Goal: Task Accomplishment & Management: Complete application form

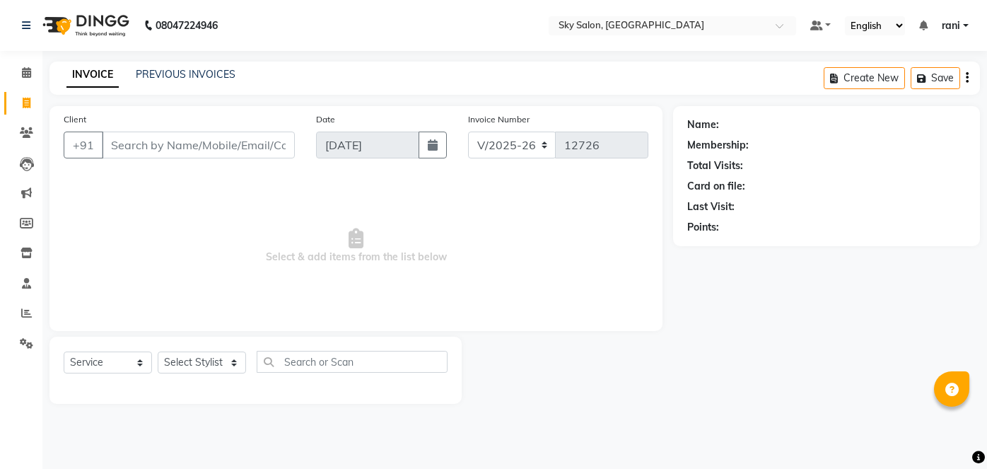
select select "3537"
select select "service"
click at [194, 73] on link "PREVIOUS INVOICES" at bounding box center [186, 74] width 100 height 13
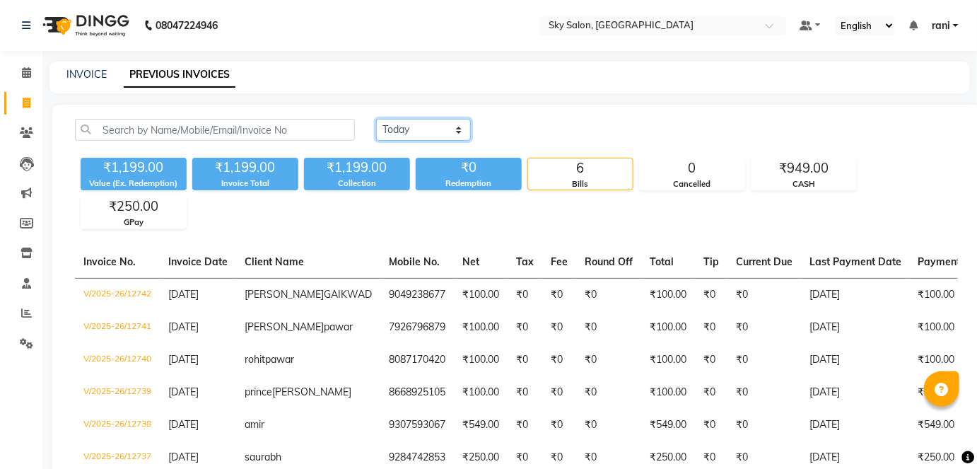
click at [431, 124] on select "Today Yesterday Custom Range" at bounding box center [423, 130] width 95 height 22
click at [376, 119] on select "Today Yesterday Custom Range" at bounding box center [423, 130] width 95 height 22
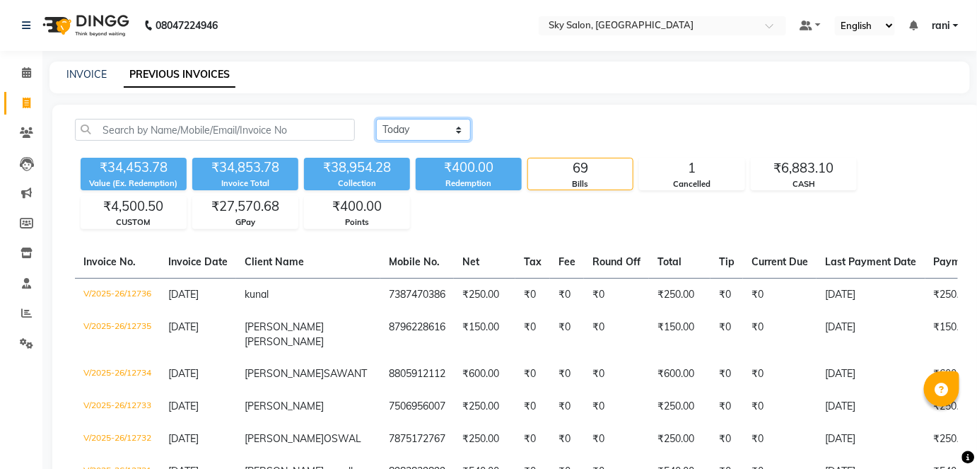
click at [430, 137] on select "Today Yesterday Custom Range" at bounding box center [423, 130] width 95 height 22
select select "today"
click at [376, 119] on select "Today Yesterday Custom Range" at bounding box center [423, 130] width 95 height 22
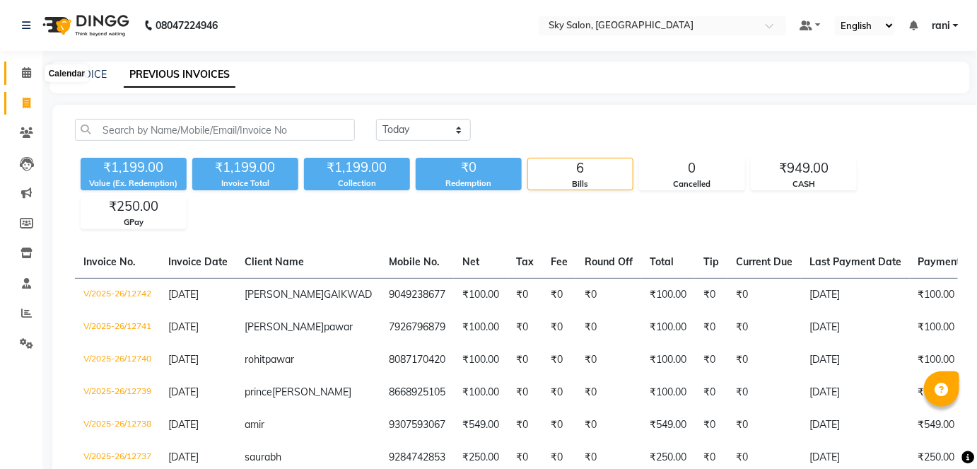
click at [30, 73] on icon at bounding box center [26, 72] width 9 height 11
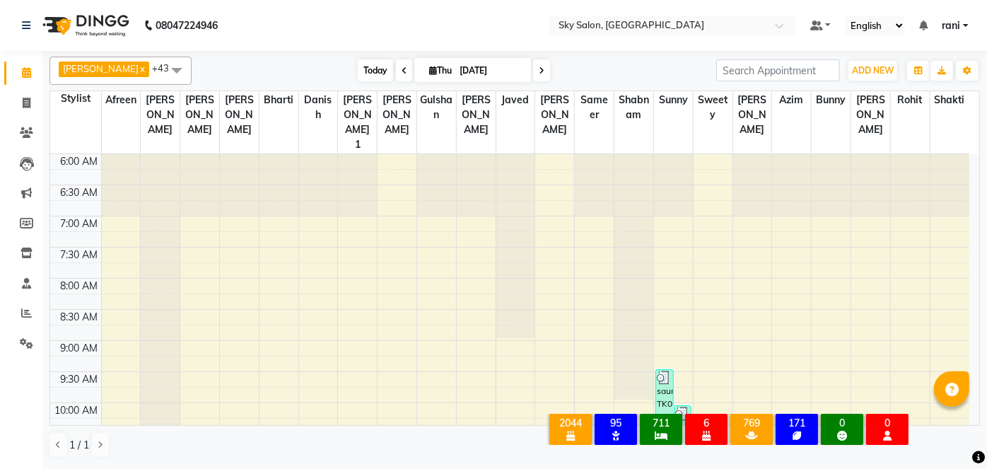
click at [358, 62] on span "Today" at bounding box center [375, 70] width 35 height 22
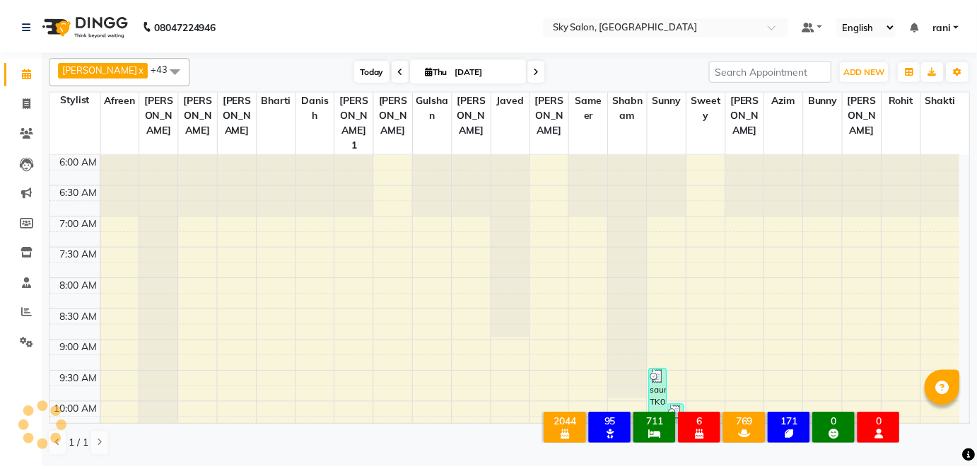
scroll to position [369, 0]
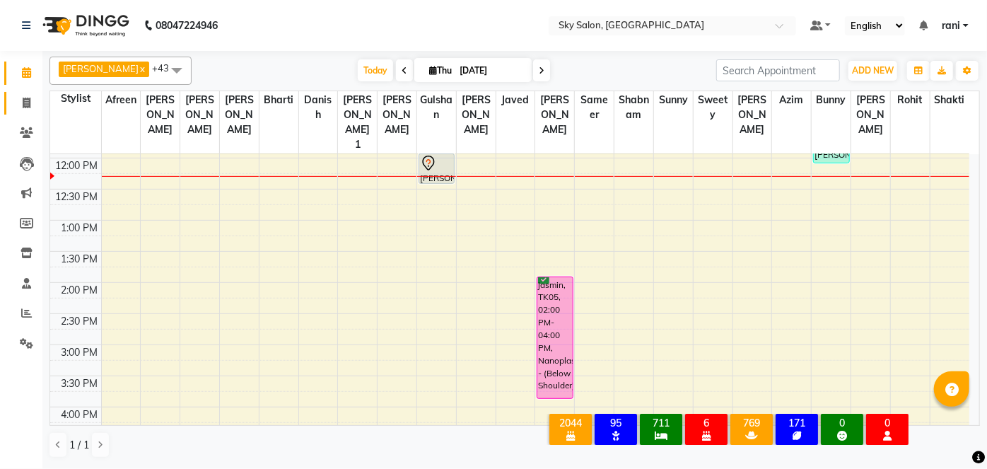
click at [24, 110] on span at bounding box center [26, 103] width 25 height 16
select select "service"
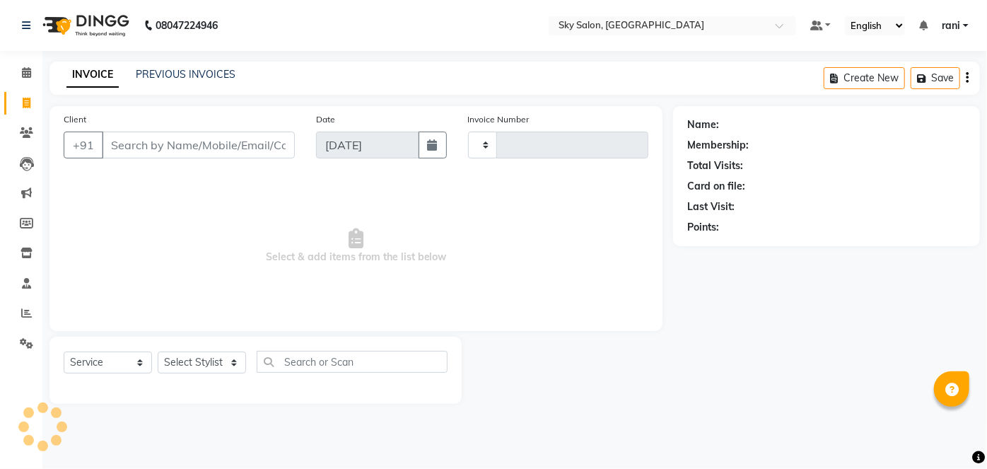
type input "12743"
select select "3537"
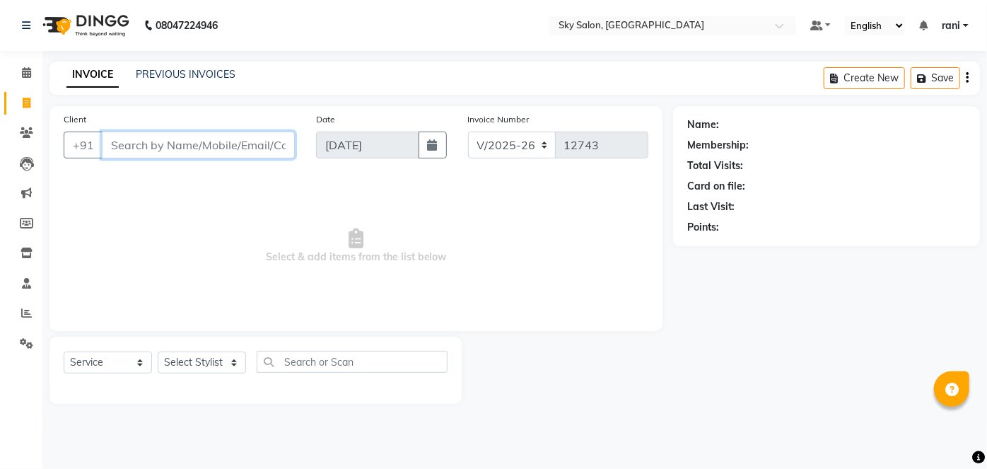
click at [170, 146] on input "Client" at bounding box center [198, 144] width 193 height 27
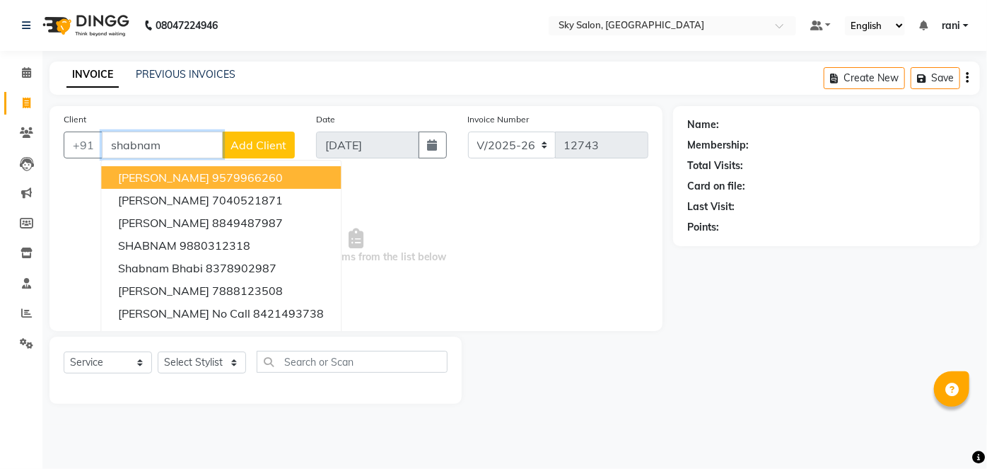
click at [173, 170] on span "shabnam khan" at bounding box center [163, 177] width 91 height 14
type input "9579966260"
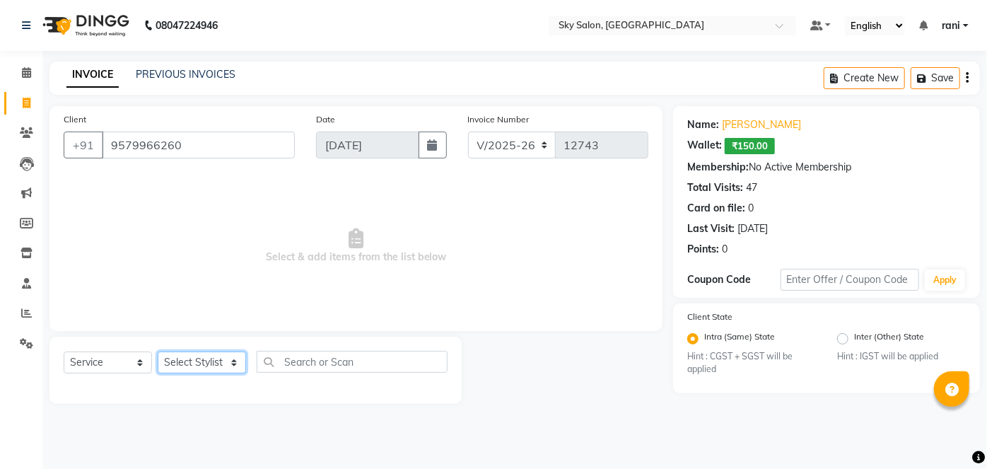
click at [223, 366] on select "Select Stylist afreen akshata aman saha ameer Anagha anisa arbaj azim bharti Bu…" at bounding box center [202, 362] width 88 height 22
select select "57852"
click at [158, 351] on select "Select Stylist afreen akshata aman saha ameer Anagha anisa arbaj azim bharti Bu…" at bounding box center [202, 362] width 88 height 22
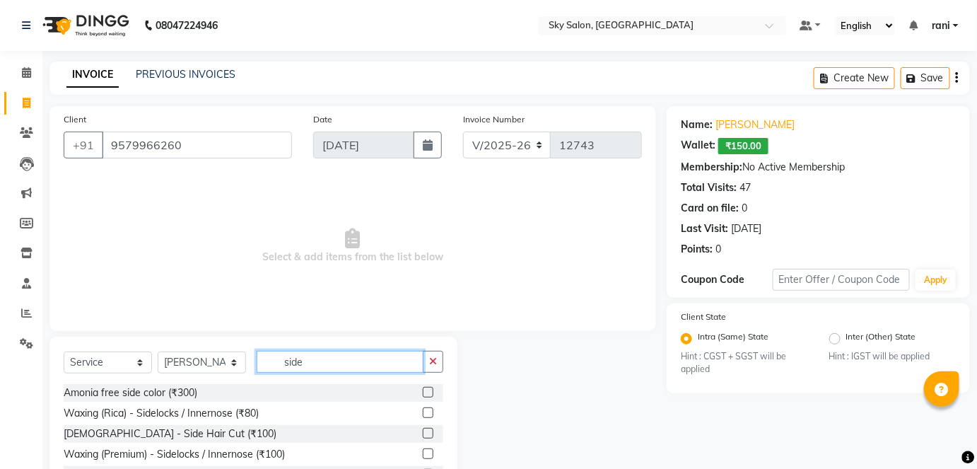
scroll to position [58, 0]
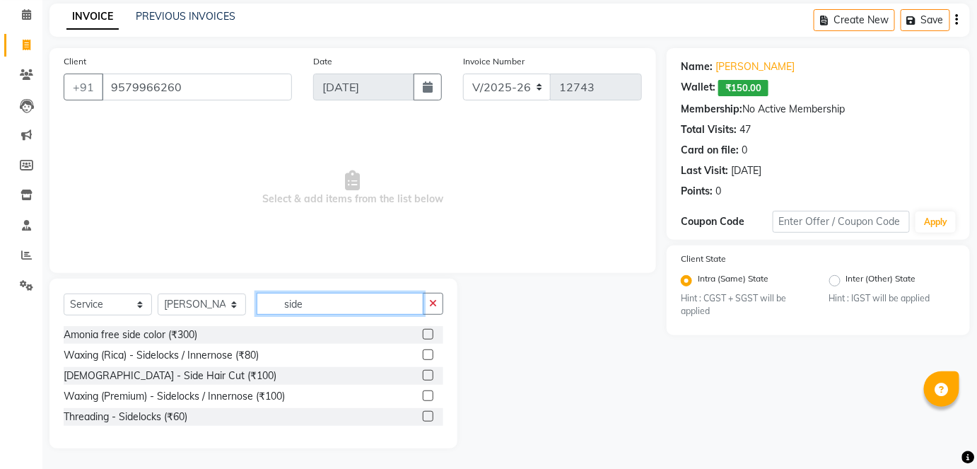
type input "side"
click at [430, 380] on div at bounding box center [427, 377] width 9 height 15
click at [430, 377] on label at bounding box center [428, 375] width 11 height 11
click at [430, 377] on input "checkbox" at bounding box center [427, 375] width 9 height 9
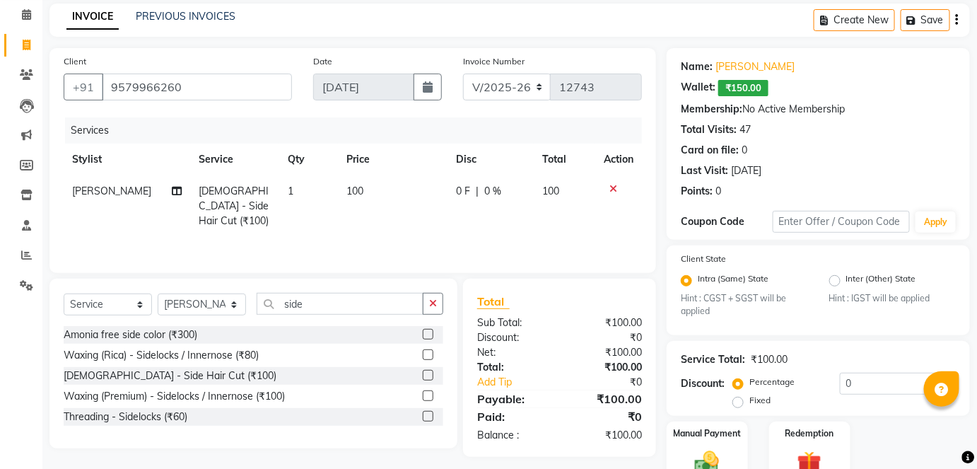
click at [430, 377] on label at bounding box center [428, 375] width 11 height 11
click at [430, 377] on input "checkbox" at bounding box center [427, 375] width 9 height 9
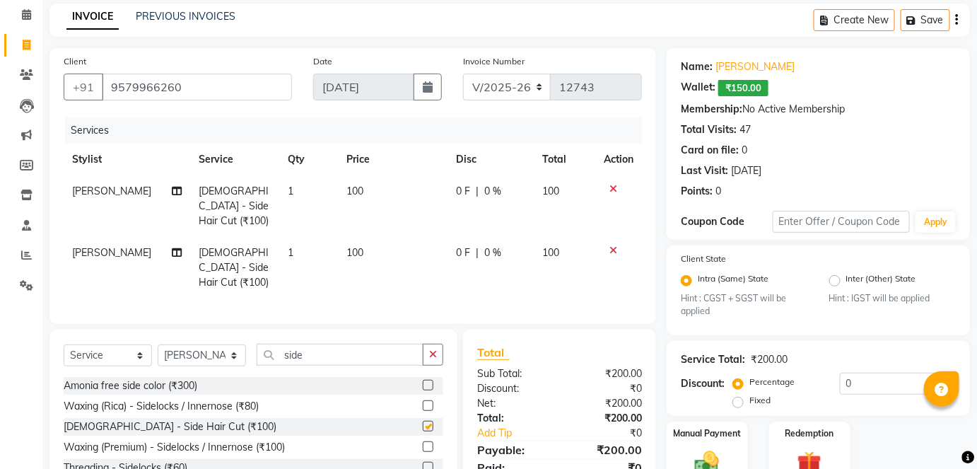
checkbox input "false"
click at [90, 246] on span "[PERSON_NAME]" at bounding box center [111, 252] width 79 height 13
select select "57852"
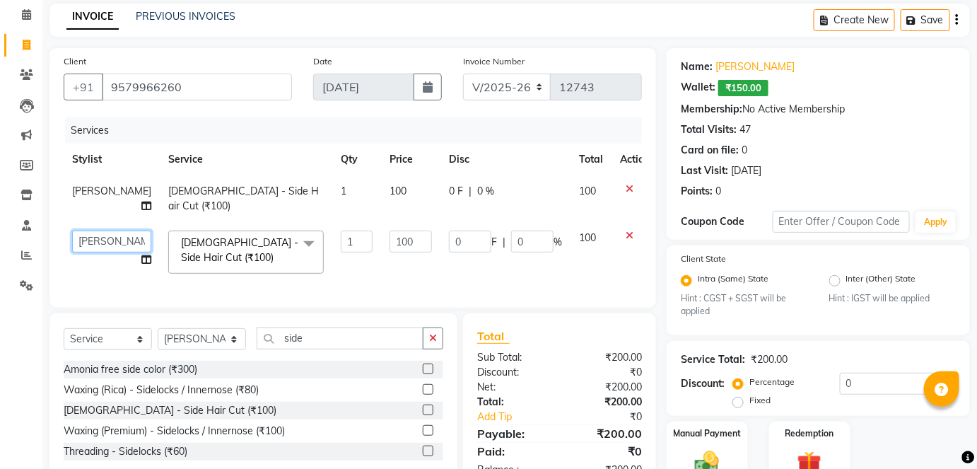
click at [90, 237] on select "afreen akshata aman saha ameer Anagha anisa arbaj azim bharti Bunny Danish Dars…" at bounding box center [111, 241] width 79 height 22
select select "53255"
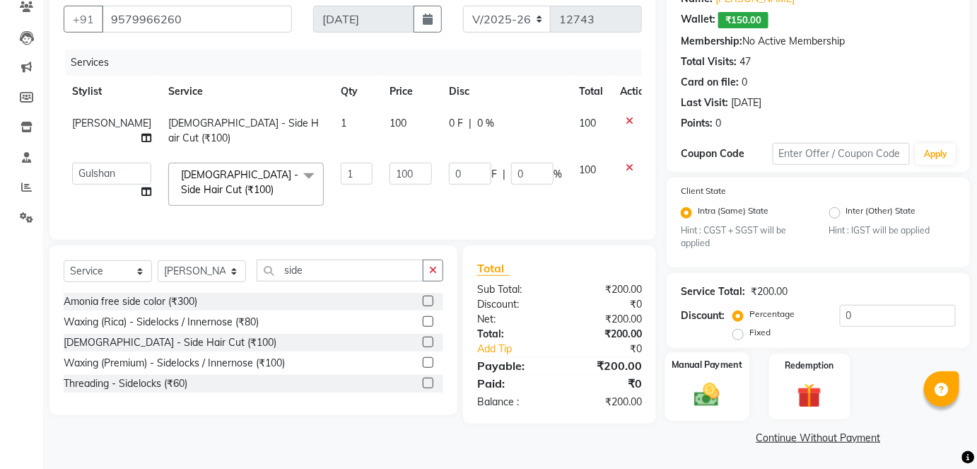
click at [690, 381] on img at bounding box center [706, 394] width 41 height 29
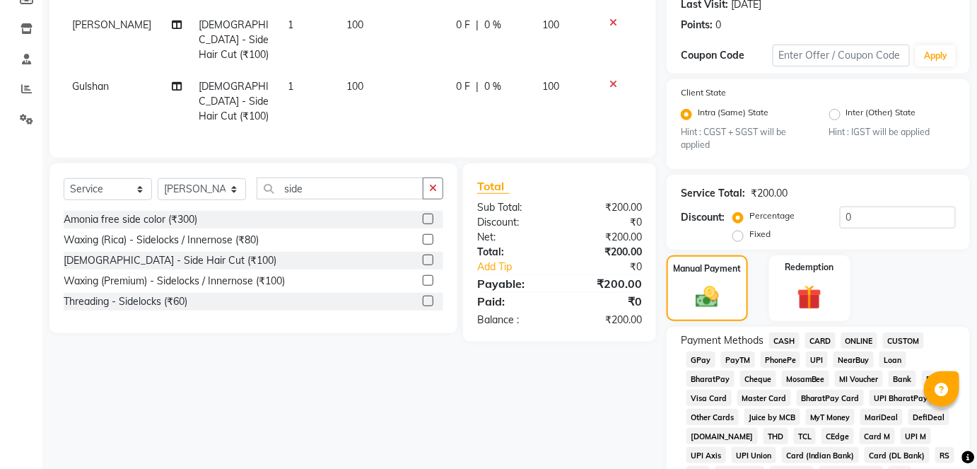
scroll to position [239, 0]
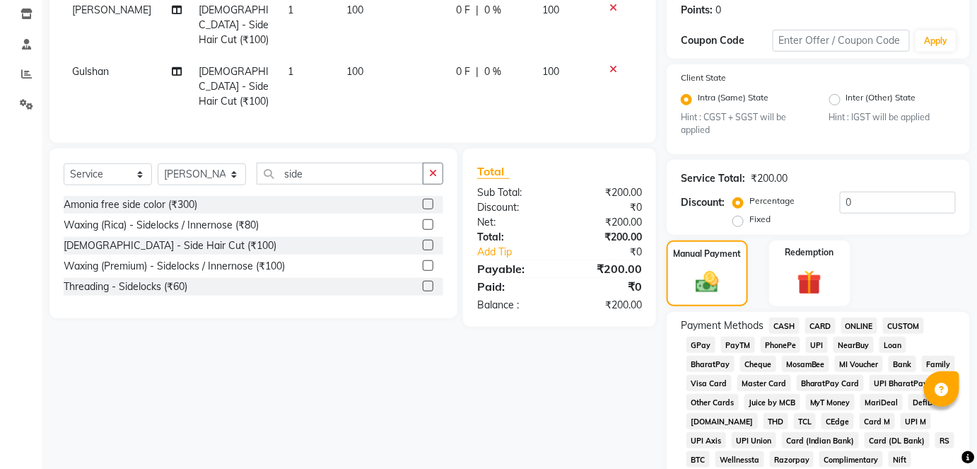
click at [783, 323] on span "CASH" at bounding box center [784, 325] width 30 height 16
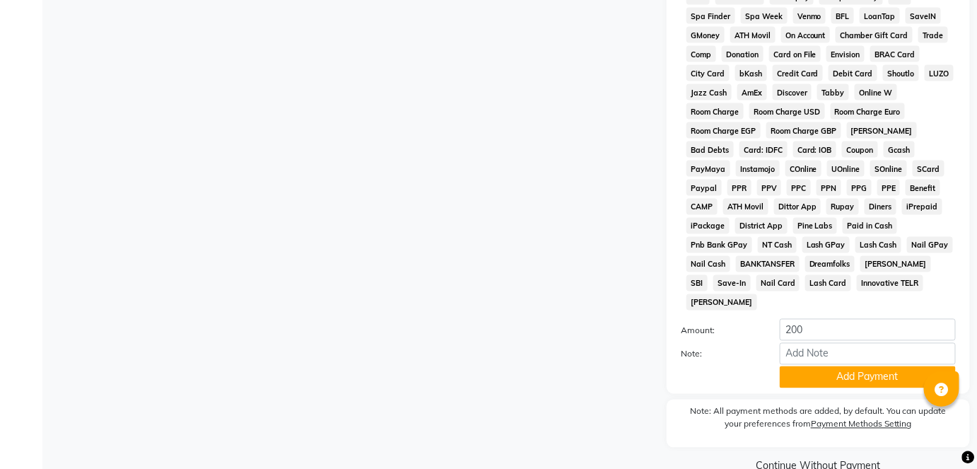
scroll to position [712, 0]
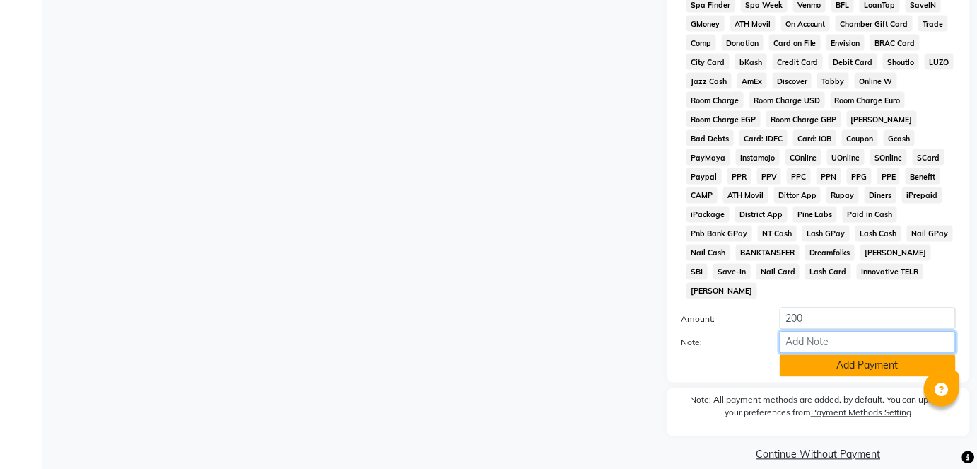
drag, startPoint x: 821, startPoint y: 335, endPoint x: 806, endPoint y: 356, distance: 26.3
click at [806, 356] on div "Amount: 200 Note: Add Payment" at bounding box center [818, 341] width 275 height 69
click at [806, 356] on button "Add Payment" at bounding box center [868, 366] width 176 height 22
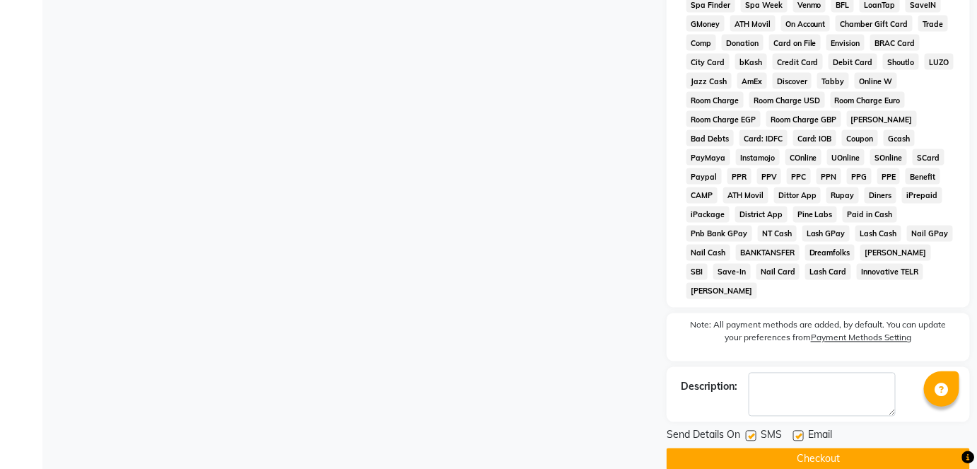
click at [752, 430] on label at bounding box center [751, 435] width 11 height 11
click at [752, 432] on input "checkbox" at bounding box center [750, 436] width 9 height 9
checkbox input "false"
click at [751, 428] on div "Send Details On SMS Email Checkout" at bounding box center [817, 449] width 303 height 42
click at [751, 430] on div "Send Details On SMS Email Checkout" at bounding box center [817, 449] width 303 height 42
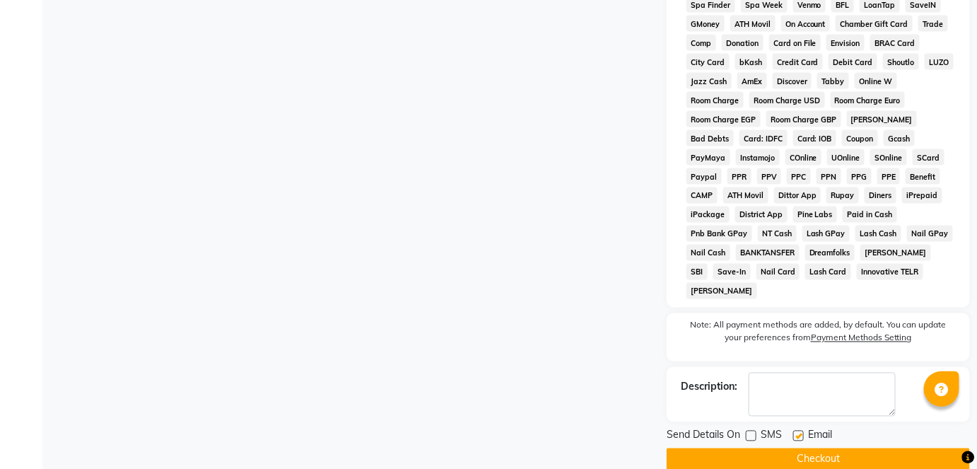
click at [750, 448] on button "Checkout" at bounding box center [817, 459] width 303 height 22
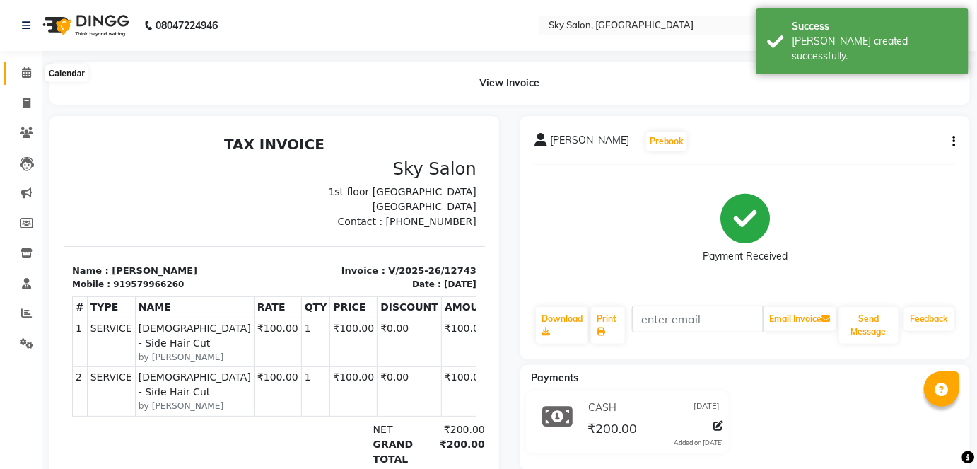
click at [28, 69] on icon at bounding box center [26, 72] width 9 height 11
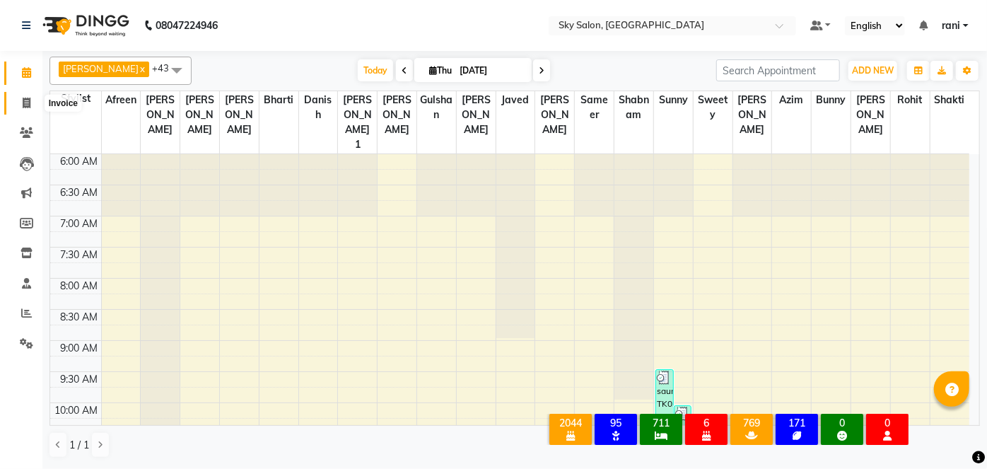
click at [28, 105] on icon at bounding box center [27, 103] width 8 height 11
select select "service"
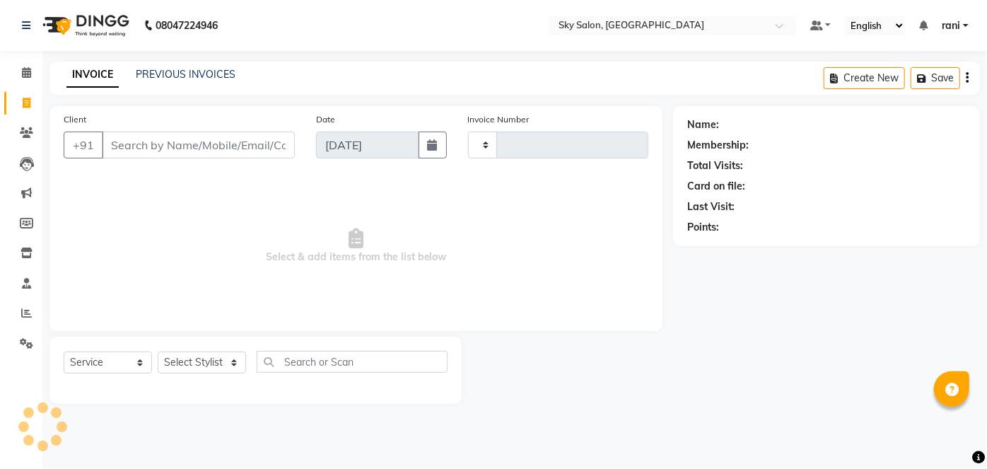
type input "12744"
select select "3537"
click at [184, 75] on link "PREVIOUS INVOICES" at bounding box center [186, 74] width 100 height 13
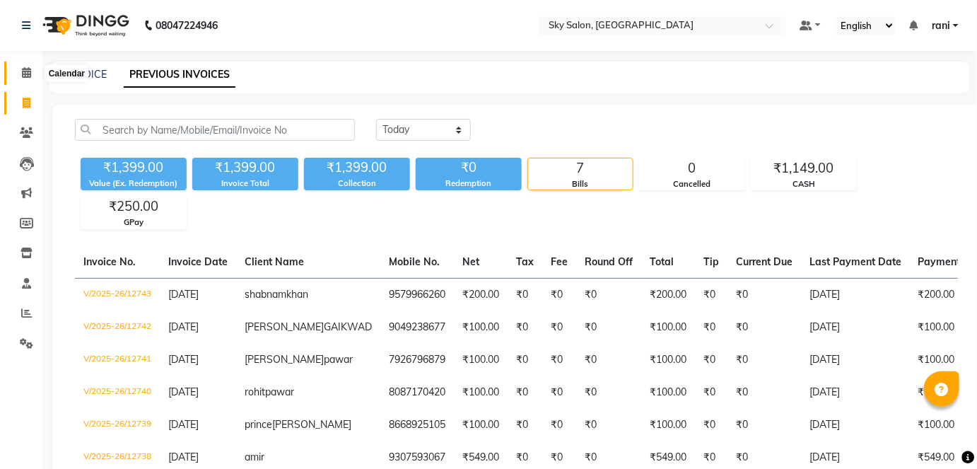
click at [18, 74] on span at bounding box center [26, 73] width 25 height 16
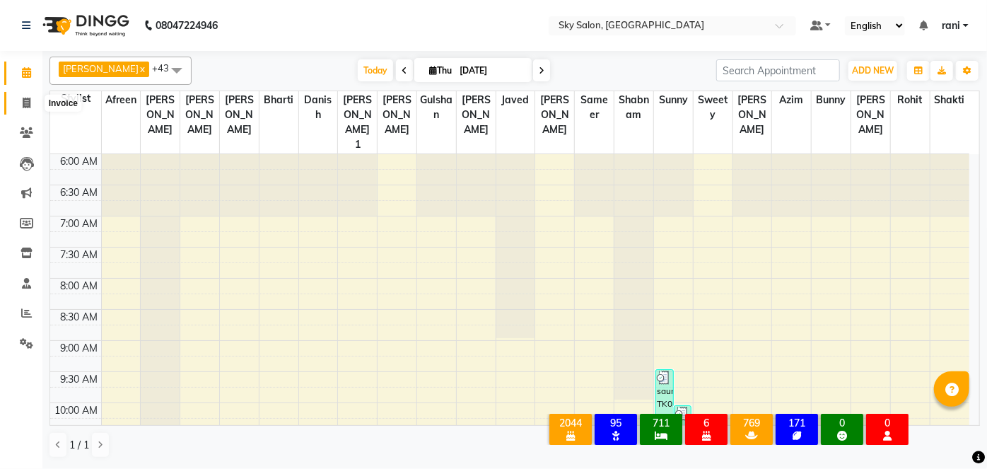
click at [25, 102] on icon at bounding box center [27, 103] width 8 height 11
select select "service"
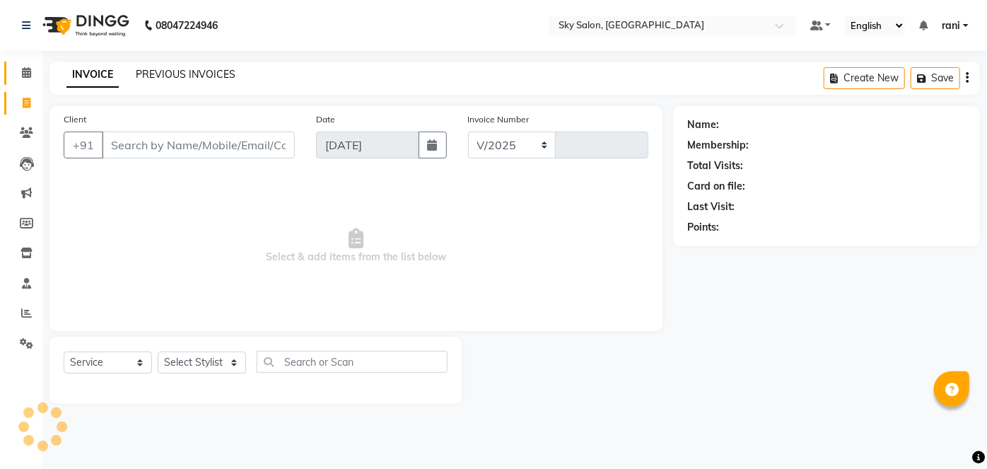
select select "3537"
type input "12744"
click at [168, 74] on link "PREVIOUS INVOICES" at bounding box center [186, 74] width 100 height 13
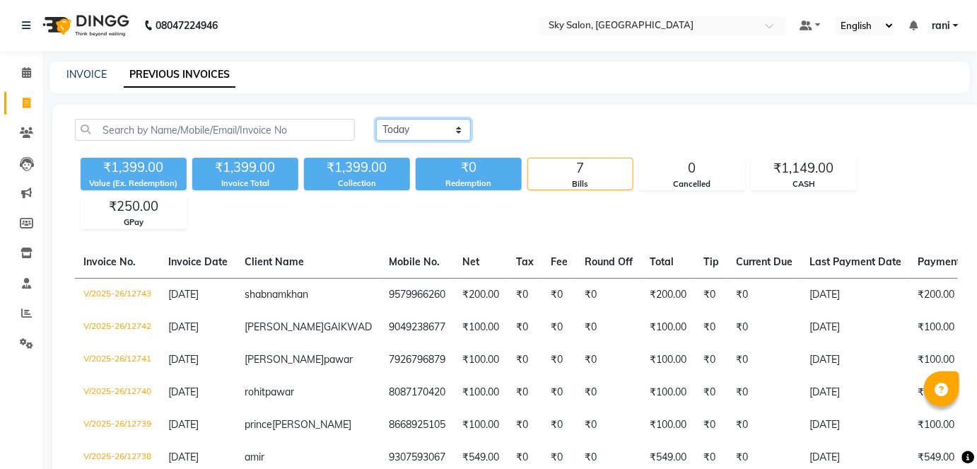
click at [441, 138] on select "Today Yesterday Custom Range" at bounding box center [423, 130] width 95 height 22
select select "range"
click at [376, 119] on select "Today Yesterday Custom Range" at bounding box center [423, 130] width 95 height 22
click at [554, 128] on input "[DATE]" at bounding box center [538, 130] width 99 height 20
select select "9"
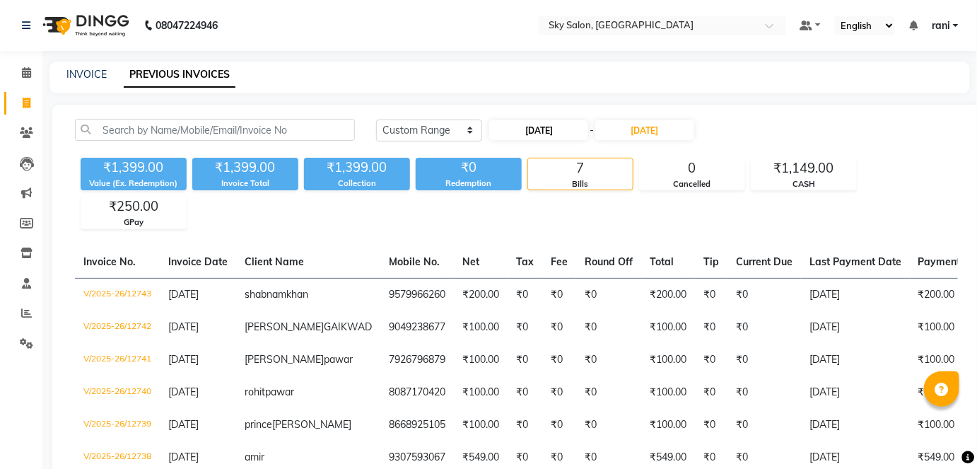
select select "2025"
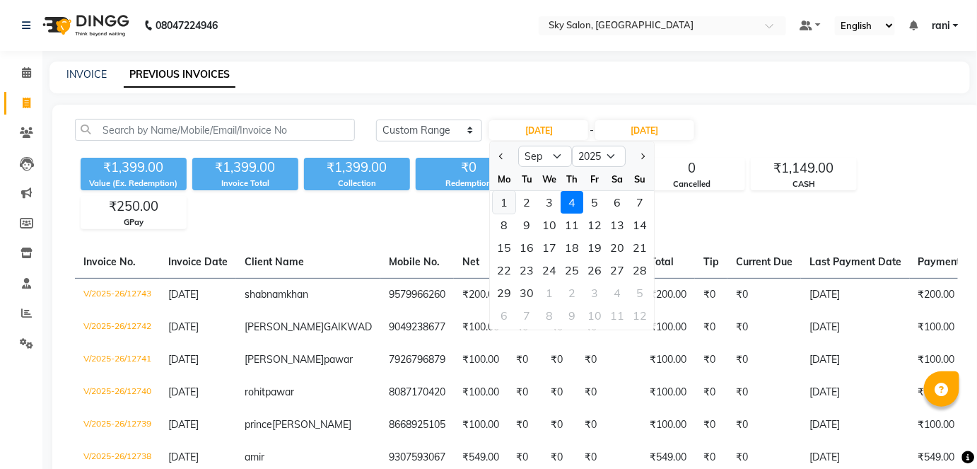
click at [502, 194] on div "1" at bounding box center [504, 202] width 23 height 23
type input "01-09-2025"
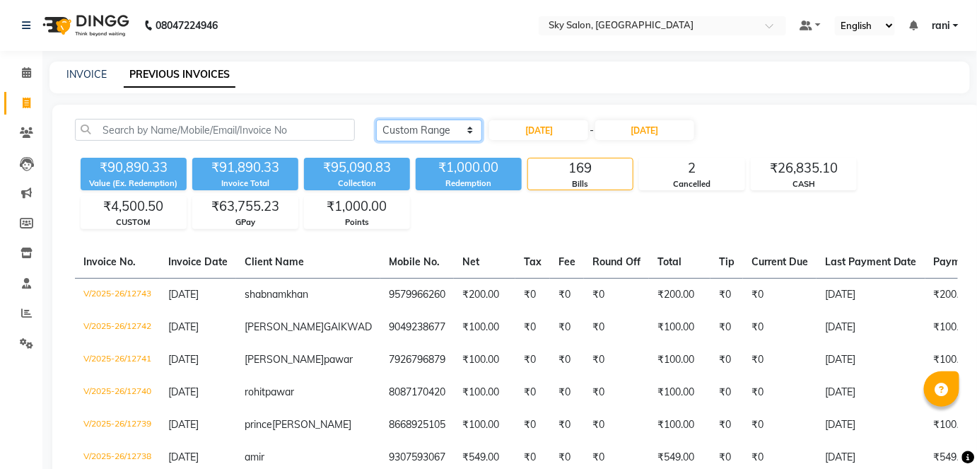
click at [418, 119] on select "Today Yesterday Custom Range" at bounding box center [429, 130] width 106 height 22
click at [31, 70] on span at bounding box center [26, 73] width 25 height 16
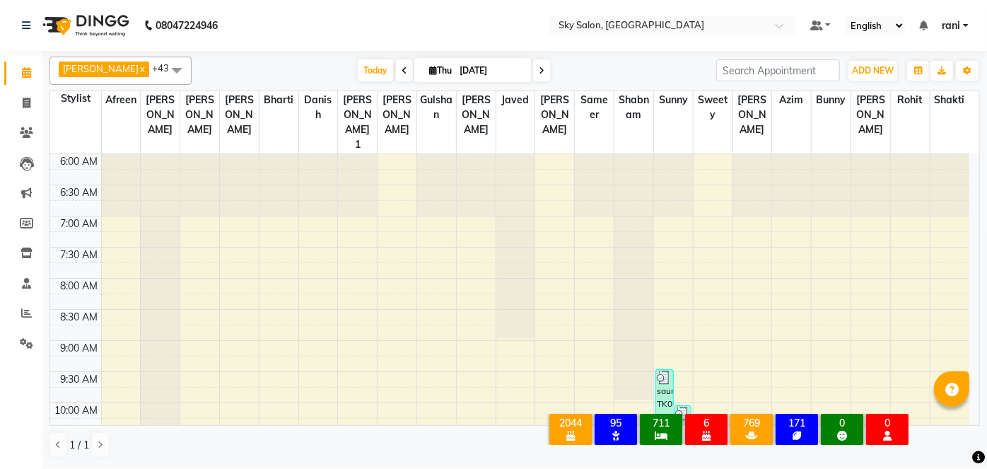
click at [458, 65] on input "[DATE]" at bounding box center [490, 70] width 71 height 21
select select "9"
select select "2025"
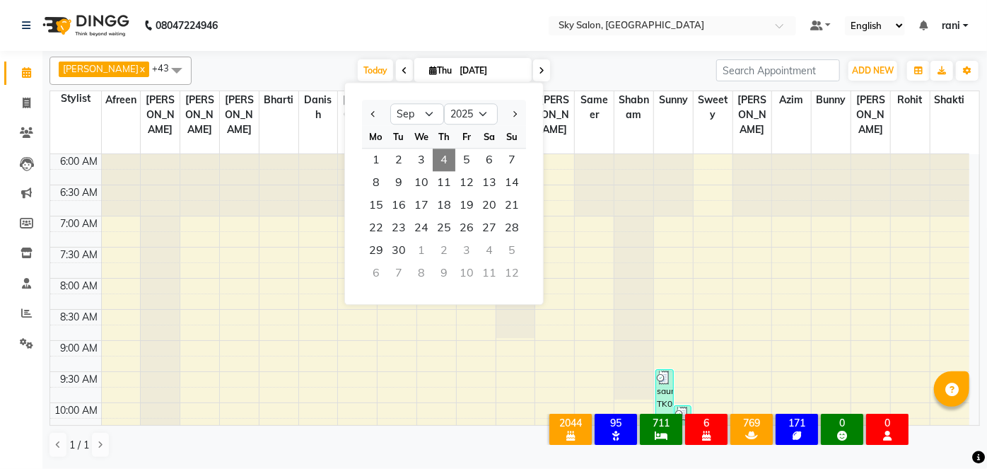
click at [320, 74] on div "Today Thu 04-09-2025 Jan Feb Mar Apr May Jun Jul Aug Sep Oct Nov Dec 2015 2016 …" at bounding box center [454, 70] width 510 height 21
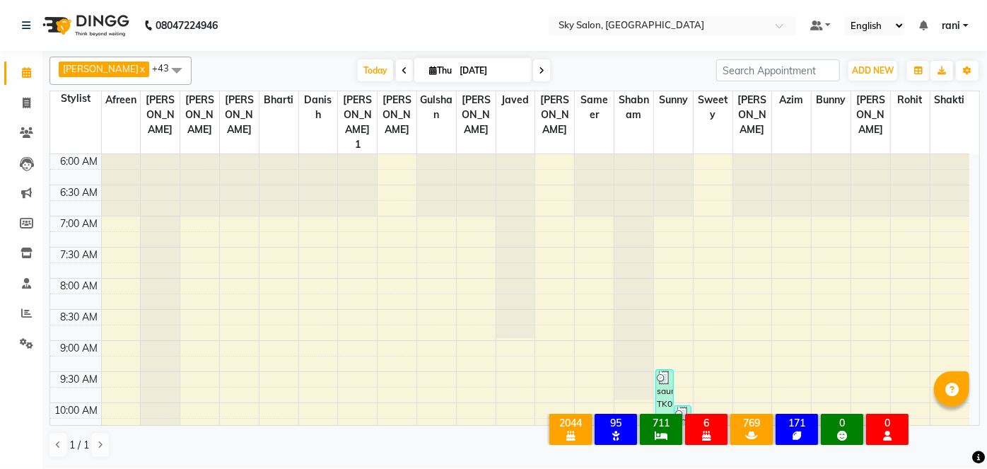
click at [488, 71] on input "[DATE]" at bounding box center [490, 70] width 71 height 21
select select "9"
select select "2025"
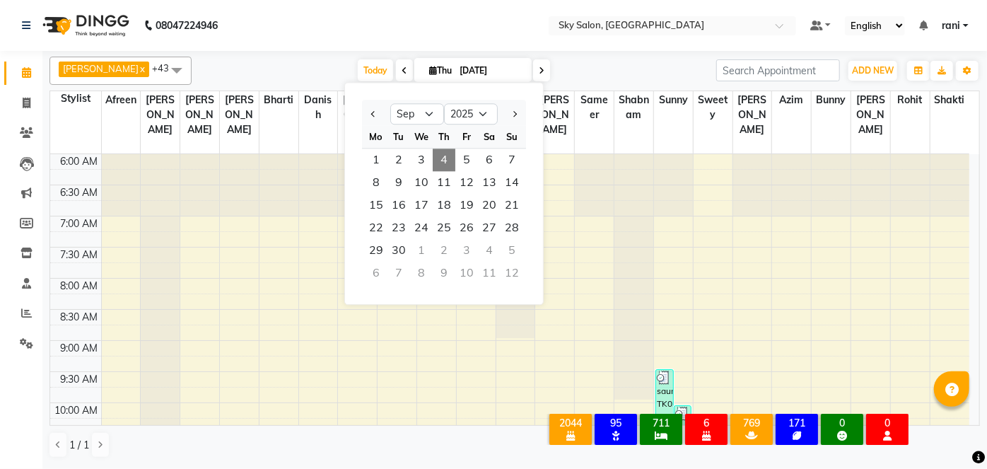
click at [250, 42] on nav "08047224946 Select Location × Sky Salon, Khopoli Default Panel My Panel English…" at bounding box center [493, 25] width 987 height 51
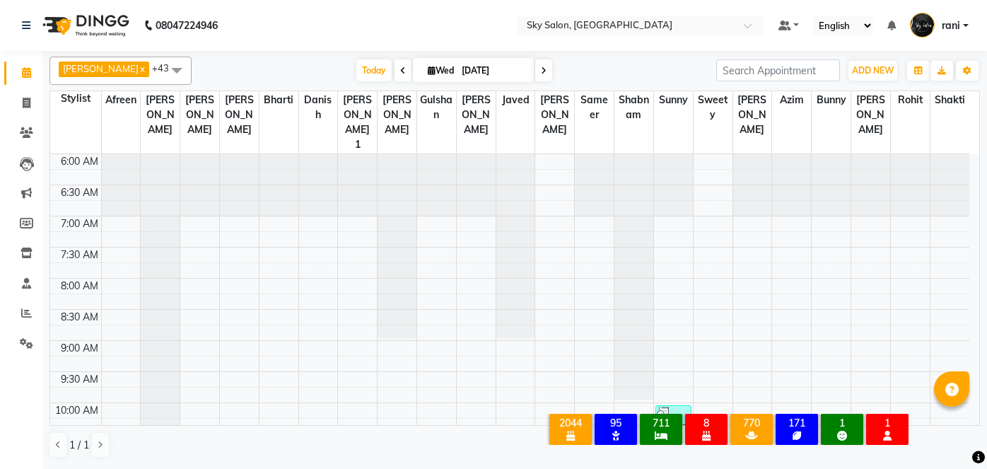
click at [356, 70] on span "Today" at bounding box center [373, 70] width 35 height 22
type input "[DATE]"
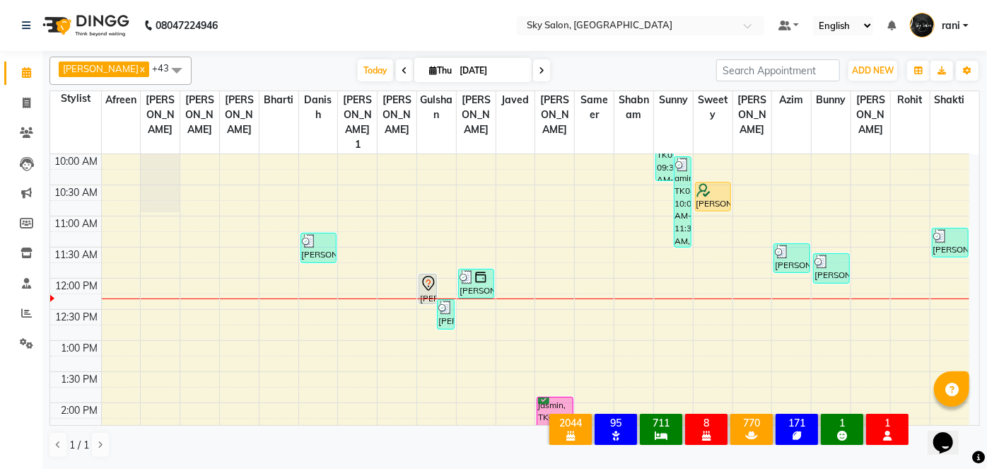
scroll to position [269, 0]
